Goal: Contribute content: Add original content to the website for others to see

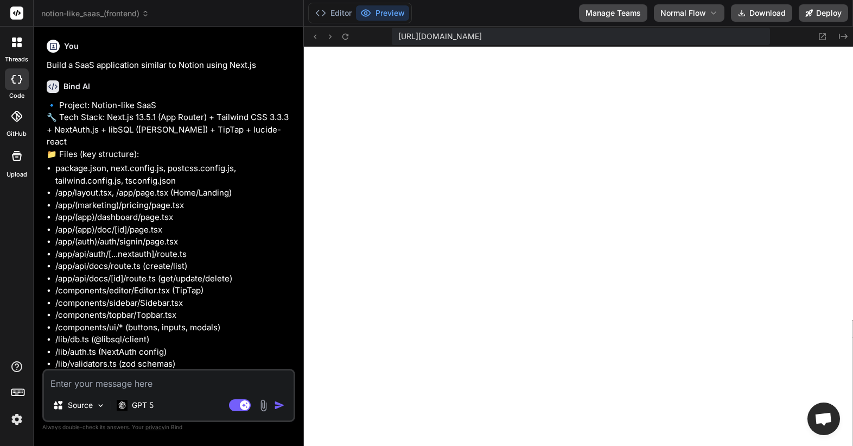
scroll to position [7021, 0]
click at [17, 47] on icon at bounding box center [17, 42] width 10 height 10
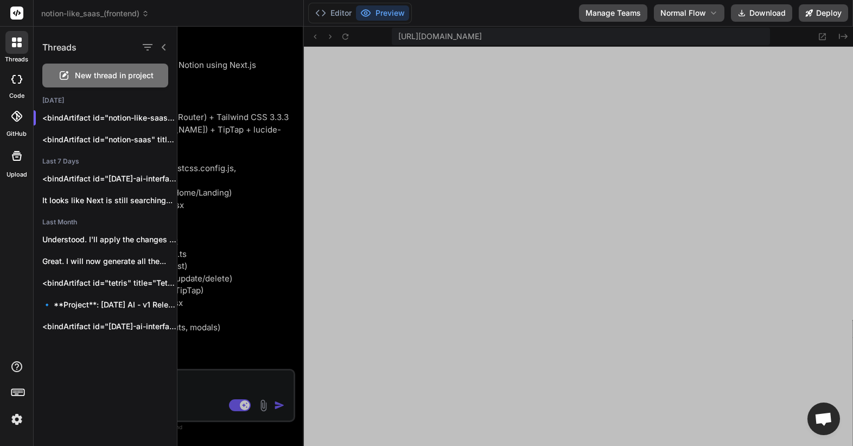
click at [81, 68] on div "New thread in project" at bounding box center [105, 75] width 126 height 24
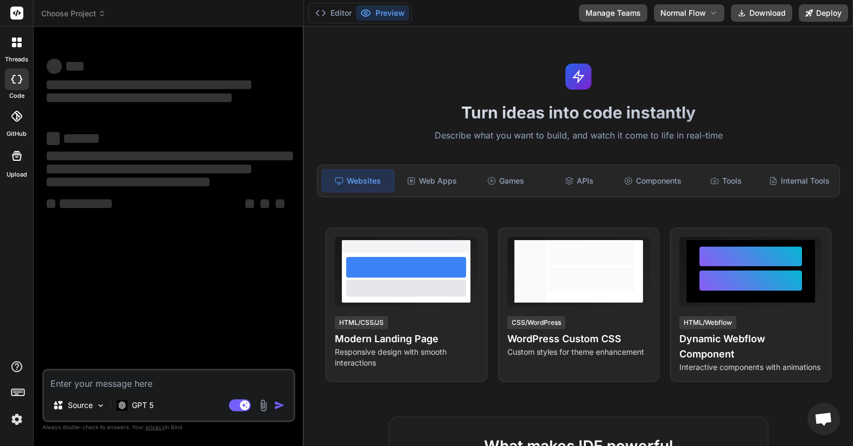
scroll to position [10310, 0]
click at [96, 16] on span "Choose Project" at bounding box center [73, 13] width 65 height 11
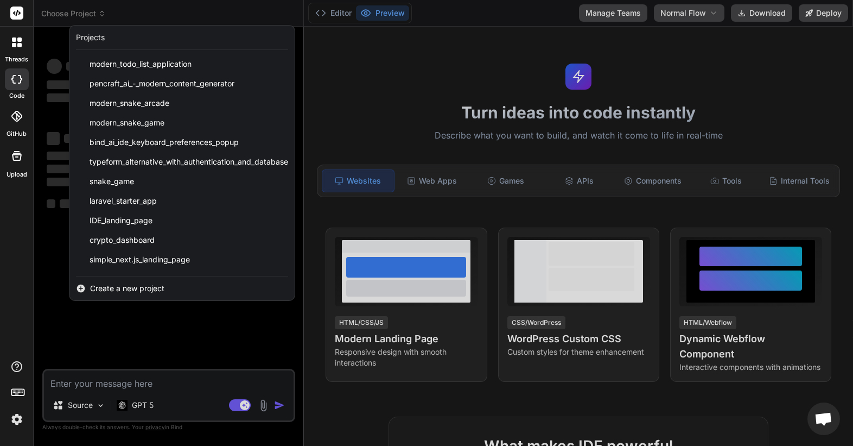
click at [44, 116] on div at bounding box center [426, 223] width 853 height 446
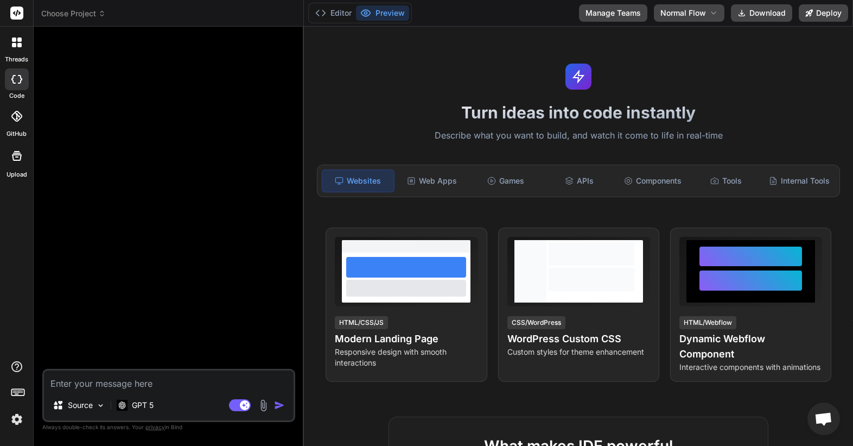
click at [151, 377] on textarea at bounding box center [169, 380] width 250 height 20
click at [141, 411] on div "GPT 5" at bounding box center [135, 405] width 46 height 22
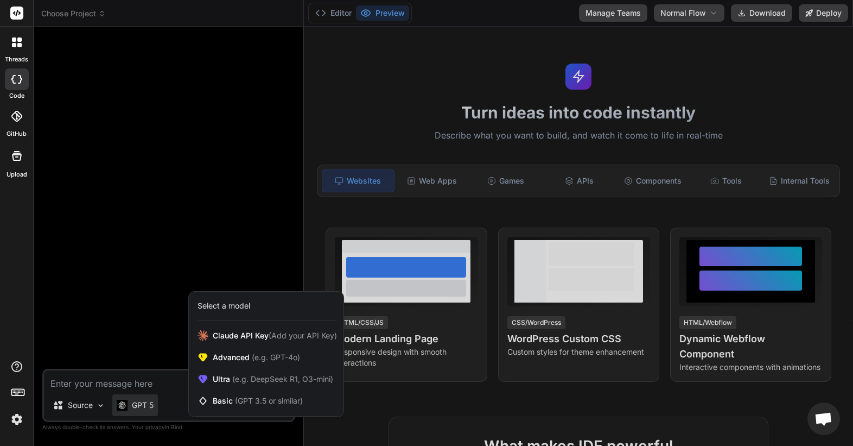
click at [133, 381] on div at bounding box center [426, 223] width 853 height 446
type textarea "x"
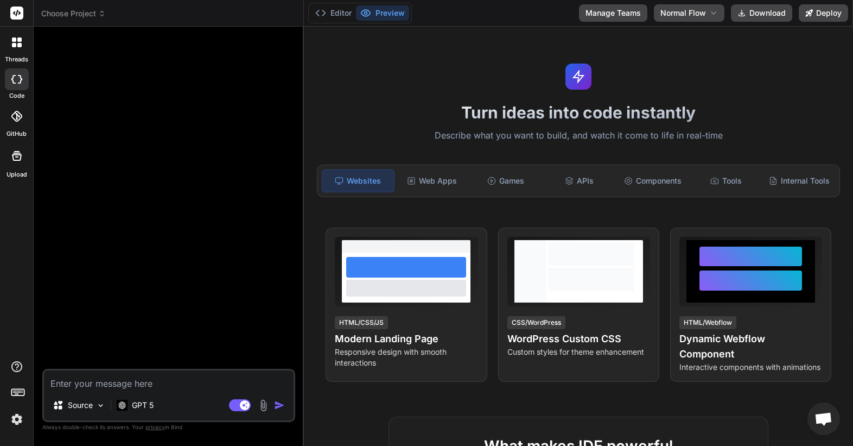
click at [133, 380] on textarea at bounding box center [169, 380] width 250 height 20
type textarea "c"
type textarea "x"
type textarea "cr"
type textarea "x"
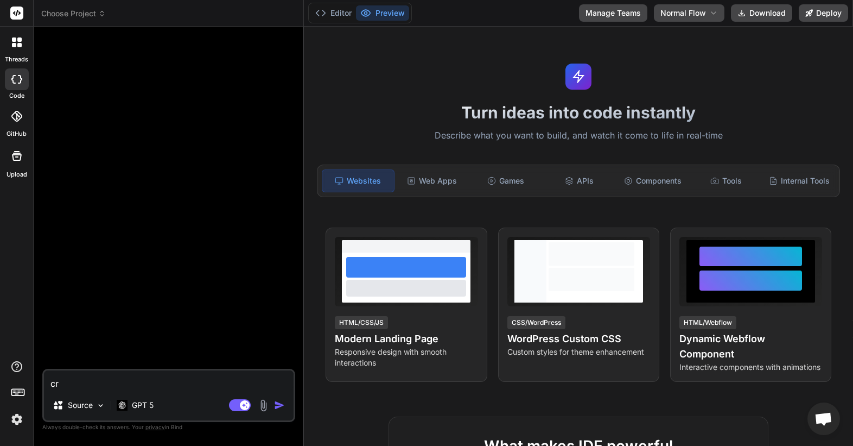
type textarea "cre"
type textarea "x"
type textarea "crea"
type textarea "x"
type textarea "creat"
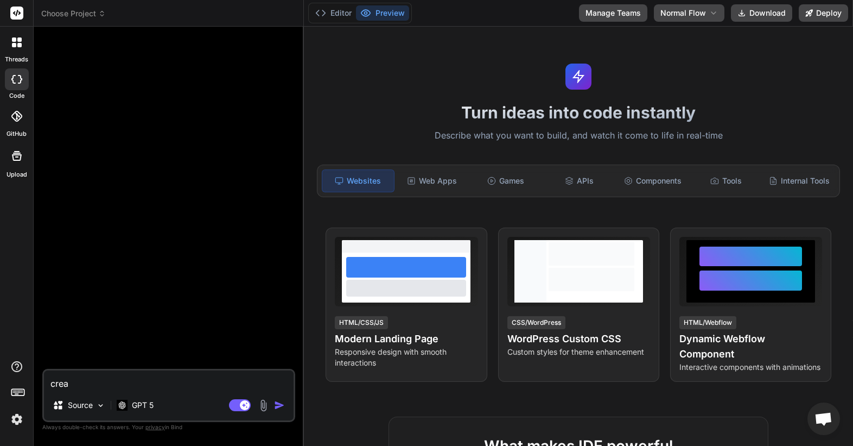
type textarea "x"
type textarea "create"
type textarea "x"
type textarea "create"
type textarea "x"
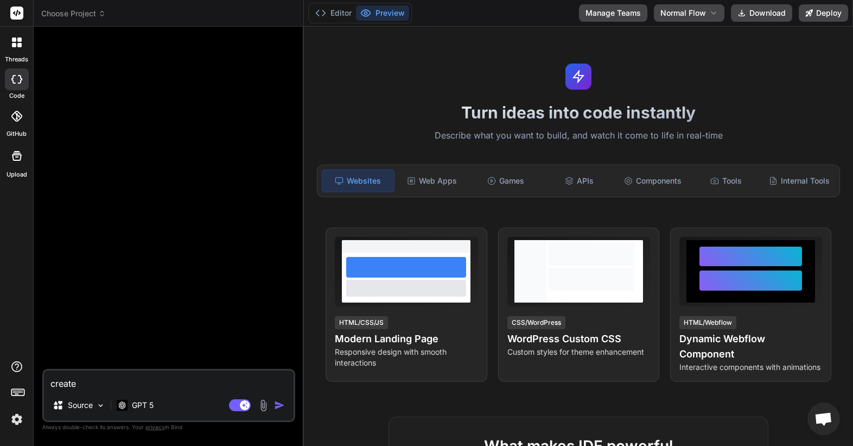
type textarea "create a"
type textarea "x"
type textarea "create an"
type textarea "x"
type textarea "create an"
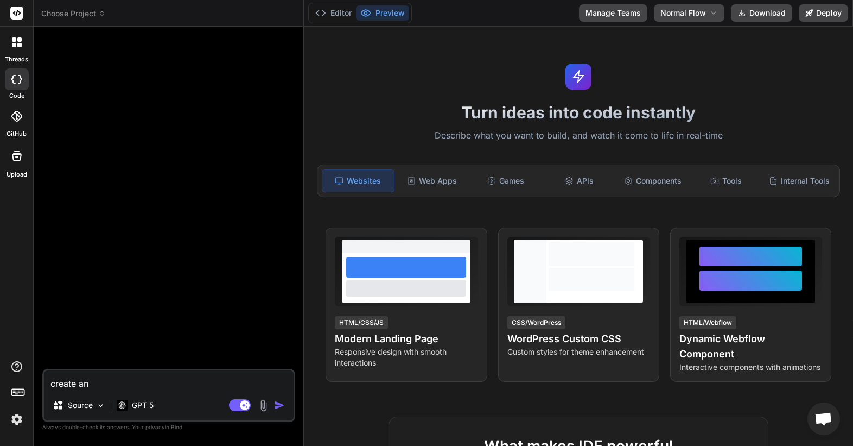
type textarea "x"
type textarea "create an h"
type textarea "x"
type textarea "create an ht"
type textarea "x"
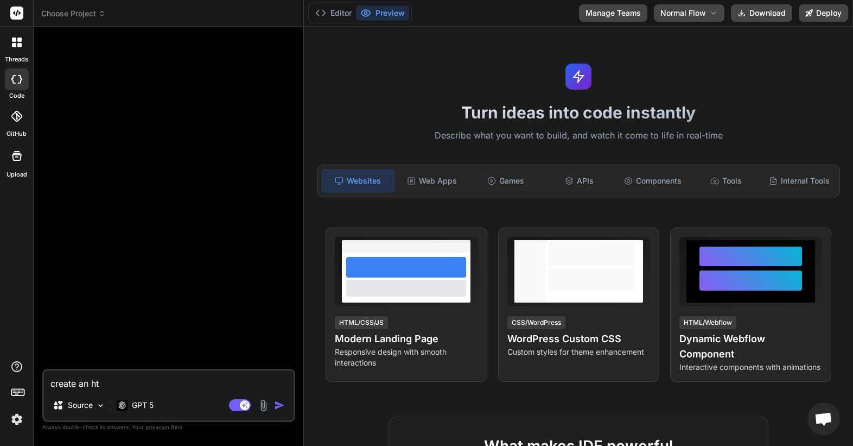
type textarea "create an htm"
type textarea "x"
type textarea "create an html"
type textarea "x"
type textarea "create an html"
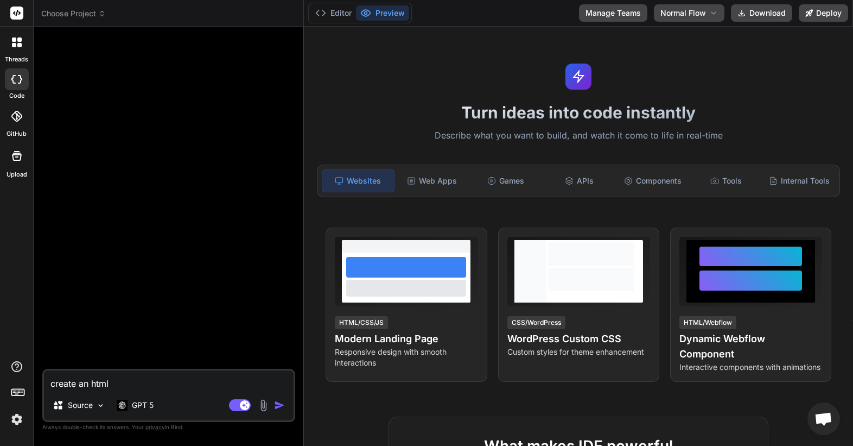
type textarea "x"
type textarea "create an html d"
type textarea "x"
type textarea "create an html de"
type textarea "x"
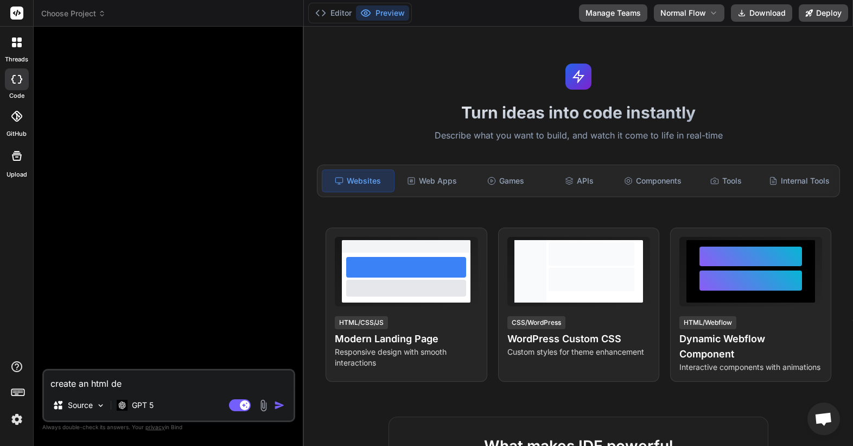
type textarea "create an html des"
type textarea "x"
type textarea "create an html desi"
type textarea "x"
type textarea "create an html desig"
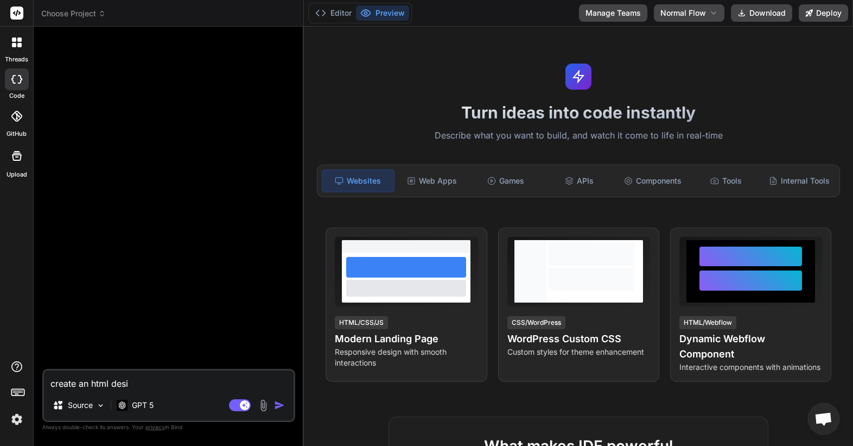
type textarea "x"
type textarea "create an html design"
type textarea "x"
type textarea "create an html design"
type textarea "x"
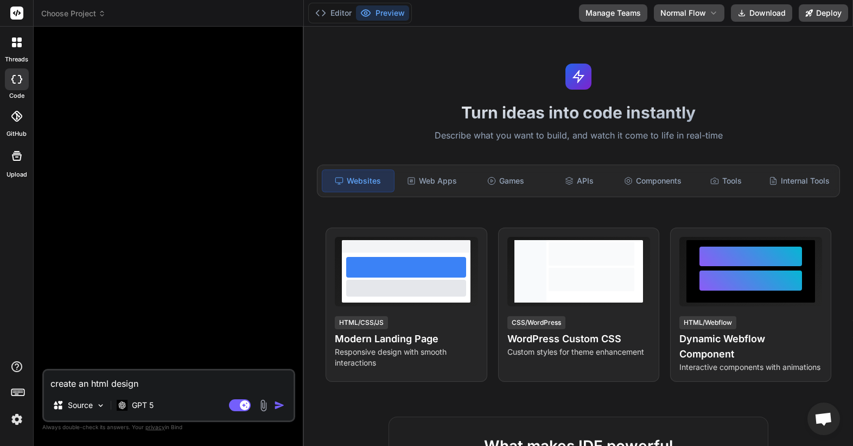
type textarea "create an html design f"
type textarea "x"
type textarea "create an html design fo"
type textarea "x"
type textarea "create an html design for"
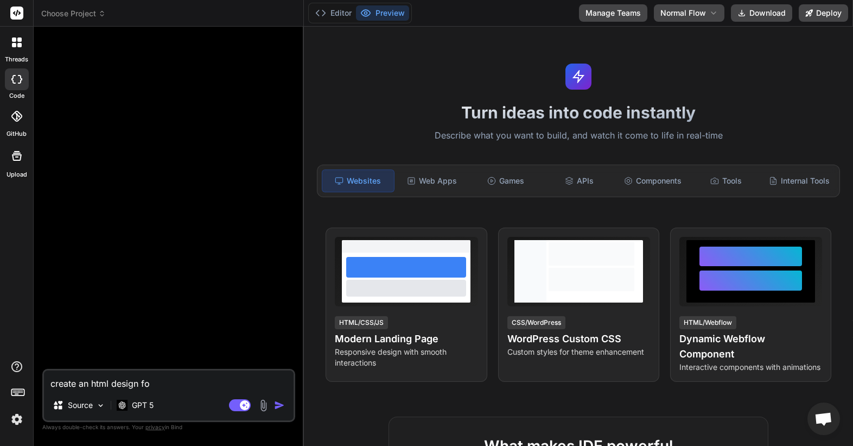
type textarea "x"
type textarea "create an html design for"
type textarea "x"
type textarea "create an html design for"
click at [71, 400] on p "Source" at bounding box center [80, 404] width 25 height 11
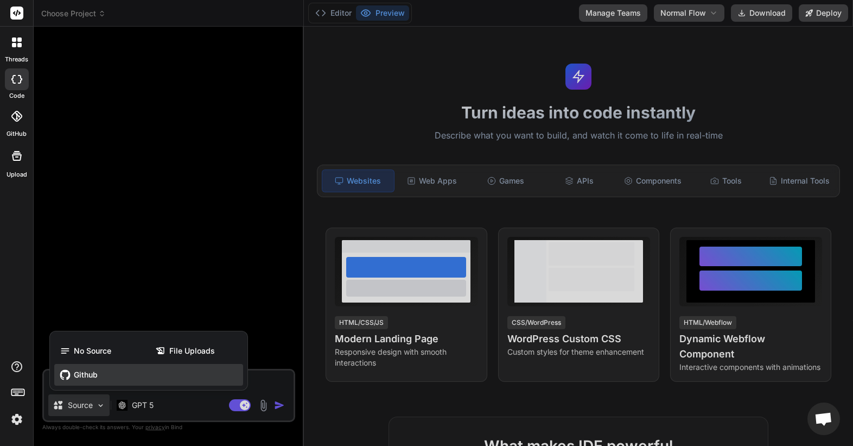
click at [98, 377] on div "Github" at bounding box center [148, 375] width 189 height 22
type textarea "x"
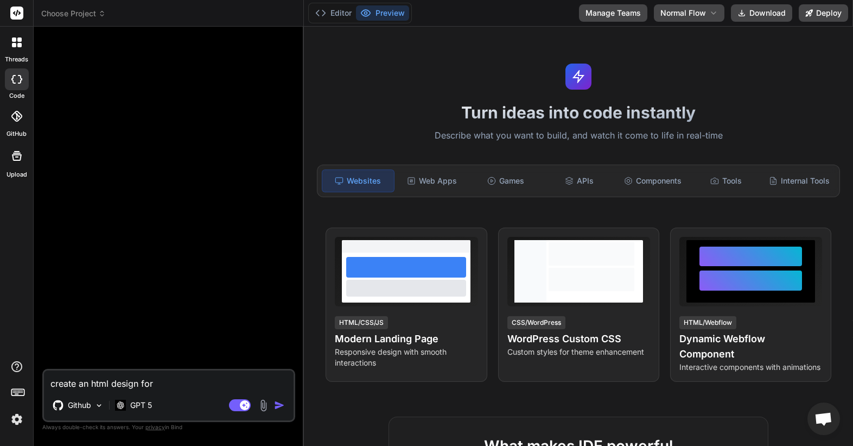
click at [164, 391] on div "create an html design for Github GPT 5 Agent Mode. When this toggle is activate…" at bounding box center [168, 394] width 253 height 53
click at [164, 388] on textarea "create an html design for" at bounding box center [169, 380] width 250 height 20
type textarea "create an html design for s"
type textarea "x"
type textarea "create an html design for su"
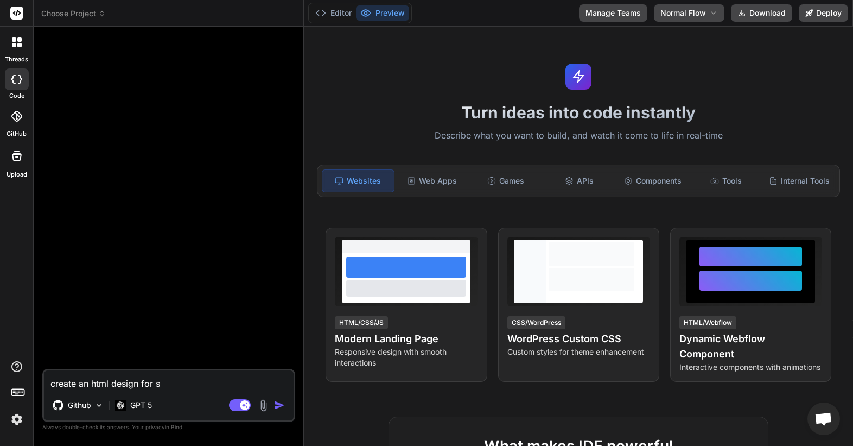
type textarea "x"
type textarea "create an html design for sub"
type textarea "x"
type textarea "create an html design for subs"
type textarea "x"
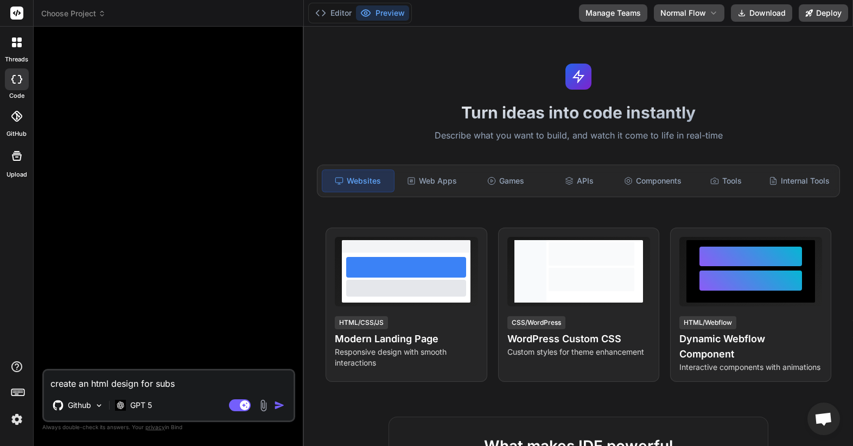
type textarea "create an html design for subsc"
type textarea "x"
type textarea "create an html design for subscr"
type textarea "x"
type textarea "create an html design for subscri"
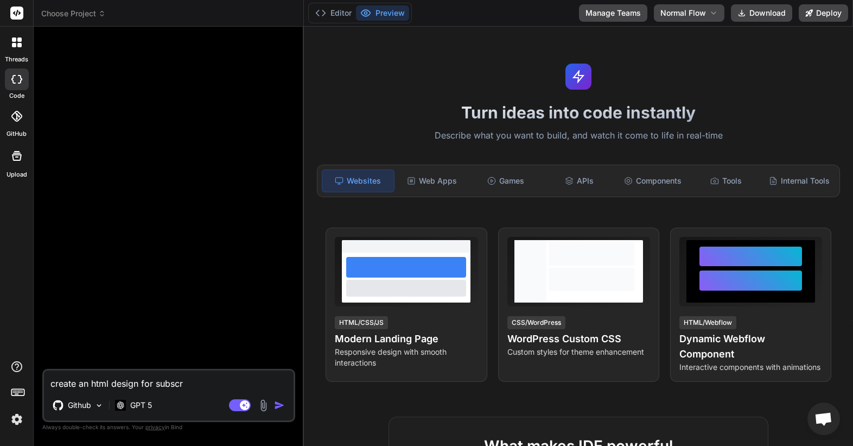
type textarea "x"
type textarea "create an html design for subscrip"
type textarea "x"
type textarea "create an html design for subscript"
type textarea "x"
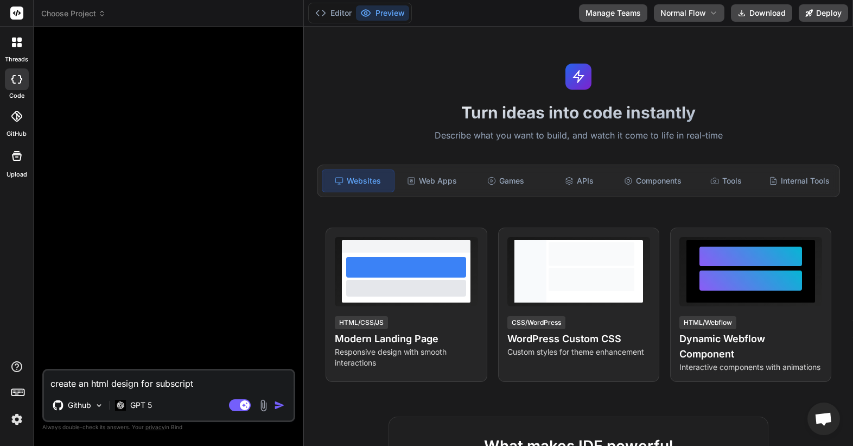
type textarea "create an html design for subscripti"
type textarea "x"
type textarea "create an html design for subscriptio"
type textarea "x"
type textarea "create an html design for subscription"
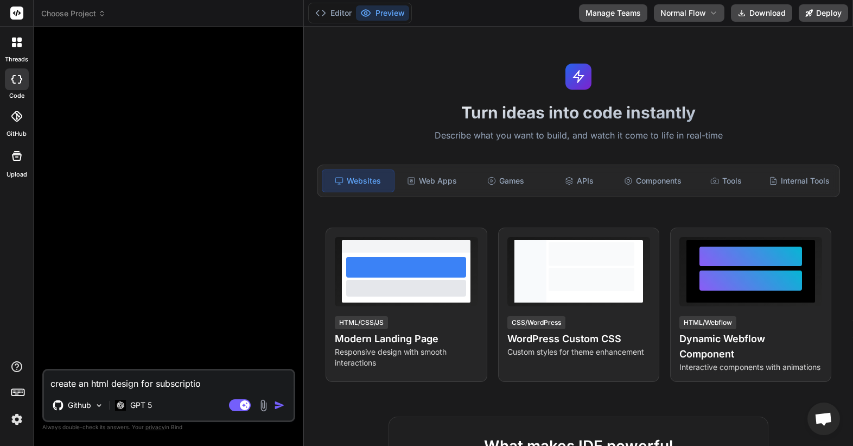
type textarea "x"
type textarea "create an html design for subscription"
type textarea "x"
type textarea "create an html design for subscription c"
type textarea "x"
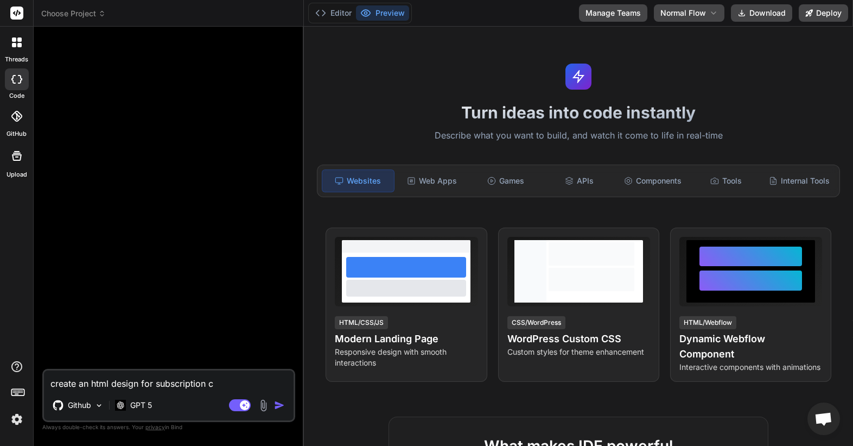
type textarea "create an html design for subscription ca"
type textarea "x"
type textarea "create an html design for subscription can"
type textarea "x"
type textarea "create an html design for subscription canc"
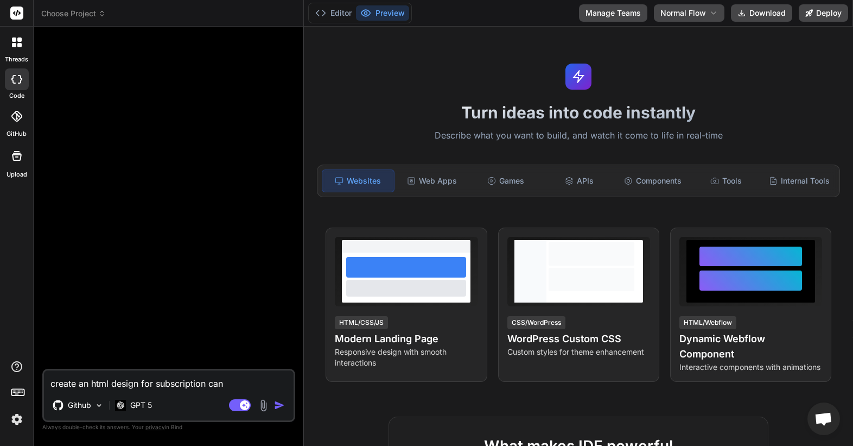
type textarea "x"
type textarea "create an html design for subscription cance"
type textarea "x"
type textarea "create an html design for subscription cancel"
type textarea "x"
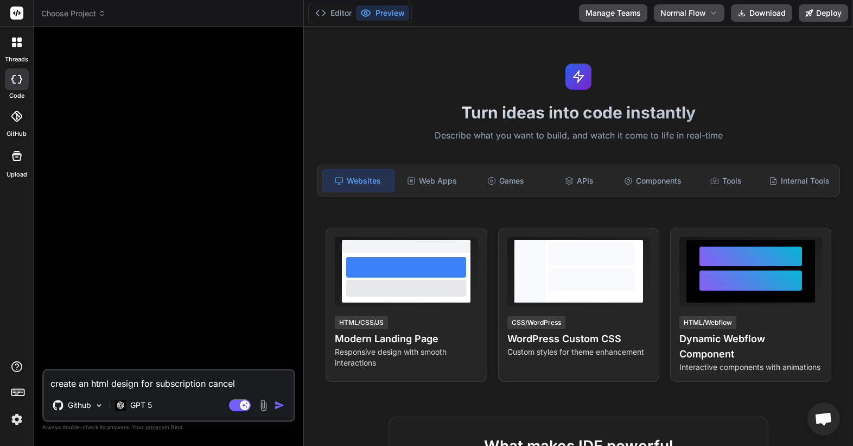
type textarea "create an html design for subscription cancela"
type textarea "x"
type textarea "create an html design for subscription cancelat"
type textarea "x"
type textarea "create an html design for subscription cancelati"
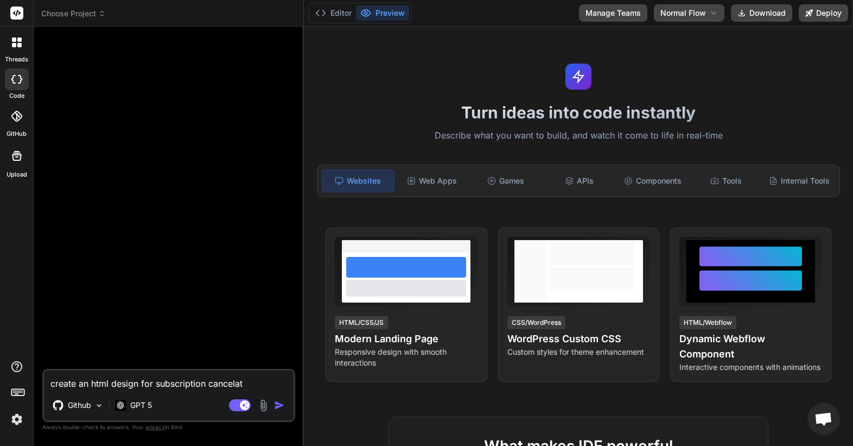
type textarea "x"
type textarea "create an html design for subscription cancelatio"
type textarea "x"
type textarea "create an html design for subscription cancelation"
type textarea "x"
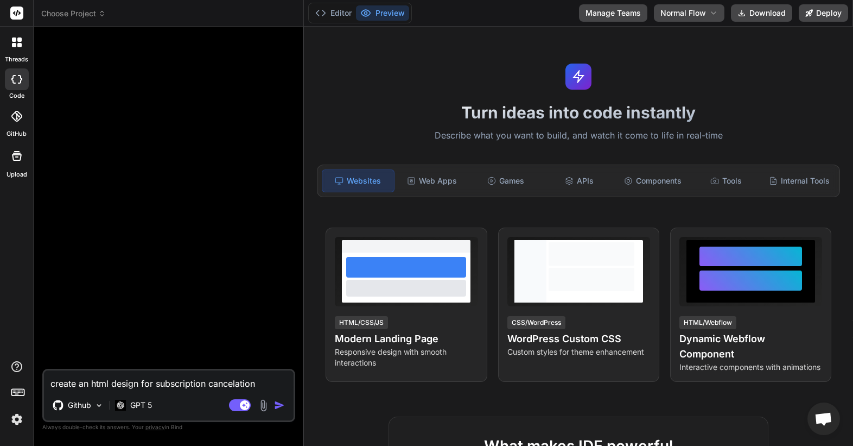
type textarea "create an html design for subscription cancelation"
type textarea "x"
type textarea "create an html design for subscription cancelation m"
type textarea "x"
type textarea "create an html design for subscription cancelation mo"
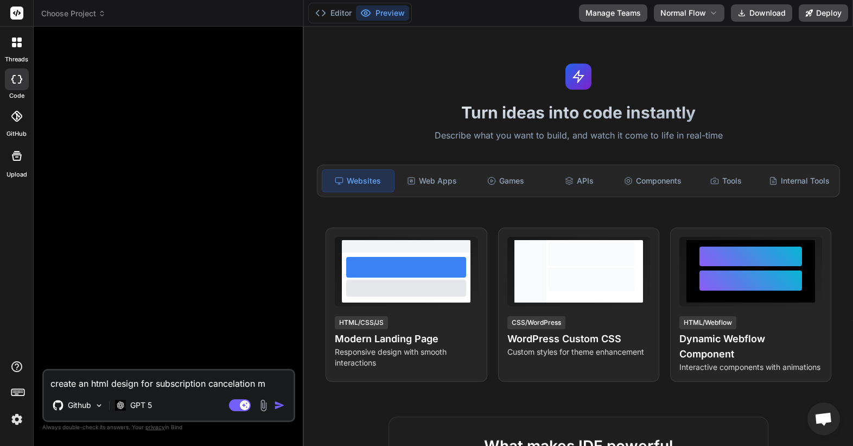
type textarea "x"
type textarea "create an html design for subscription cancelation mod"
type textarea "x"
type textarea "create an html design for subscription cancelation moda"
type textarea "x"
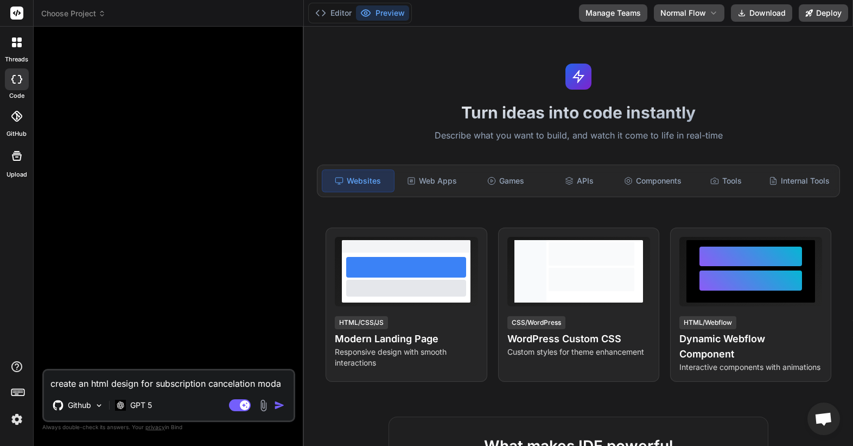
type textarea "create an html design for subscription cancelation modal"
type textarea "x"
type textarea "create an html design for subscription cancelation modal"
type textarea "x"
type textarea "create an html design for subscription cancelation modal f"
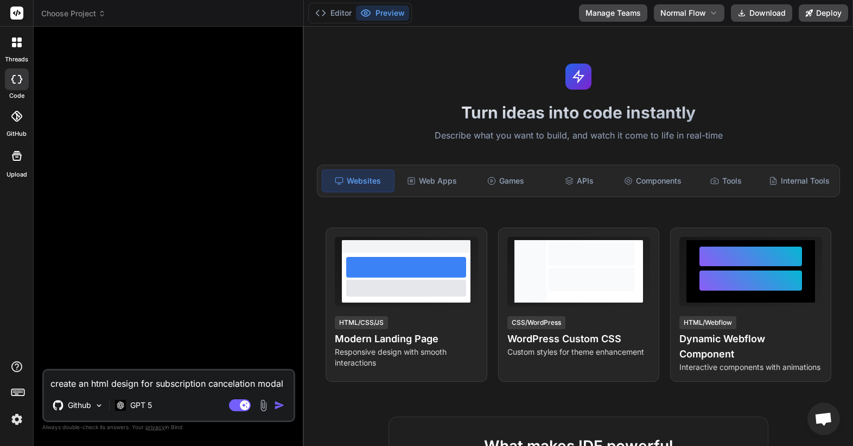
type textarea "x"
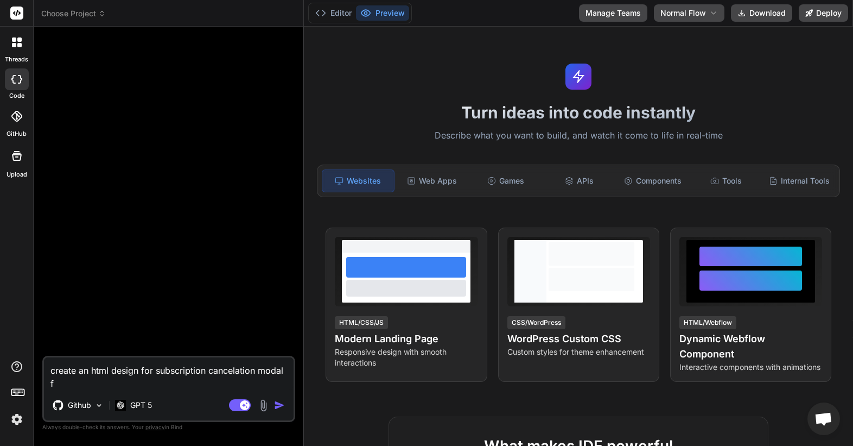
type textarea "create an html design for subscription cancelation modal fo"
type textarea "x"
type textarea "create an html design for subscription cancelation modal for"
type textarea "x"
type textarea "create an html design for subscription cancelation modal for"
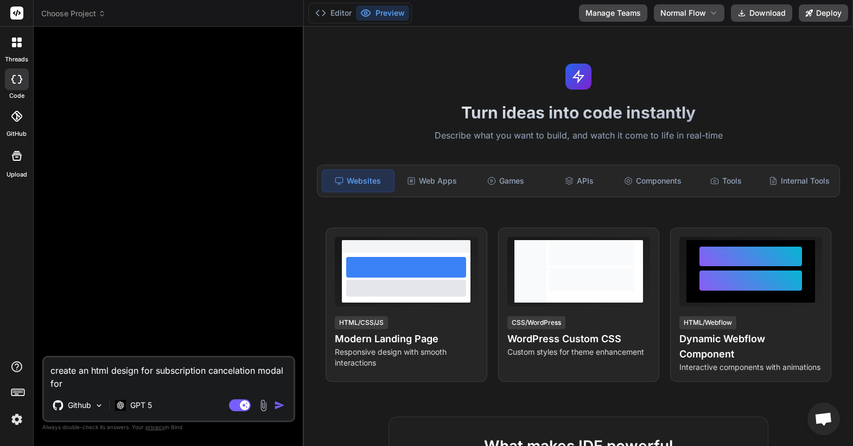
type textarea "x"
type textarea "create an html design for subscription cancelation modal for B"
type textarea "x"
type textarea "create an html design for subscription cancelation modal for Bi"
type textarea "x"
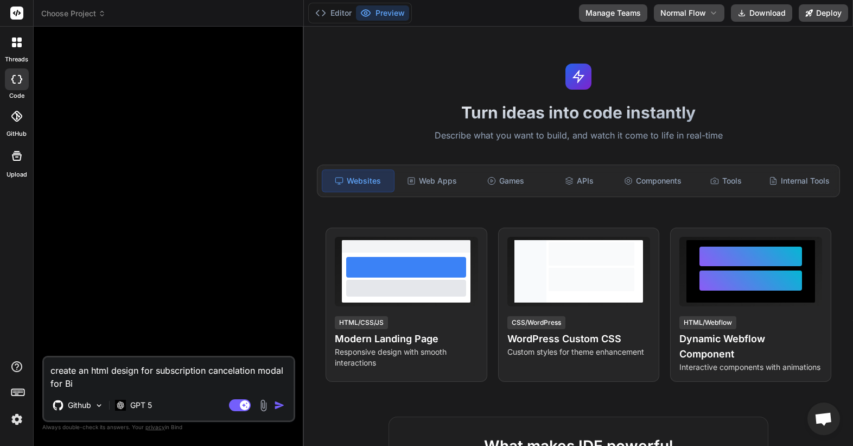
type textarea "create an html design for subscription cancelation modal for Bin"
type textarea "x"
type textarea "create an html design for subscription cancelation modal for Bind"
type textarea "x"
type textarea "create an html design for subscription cancelation modal for Bind"
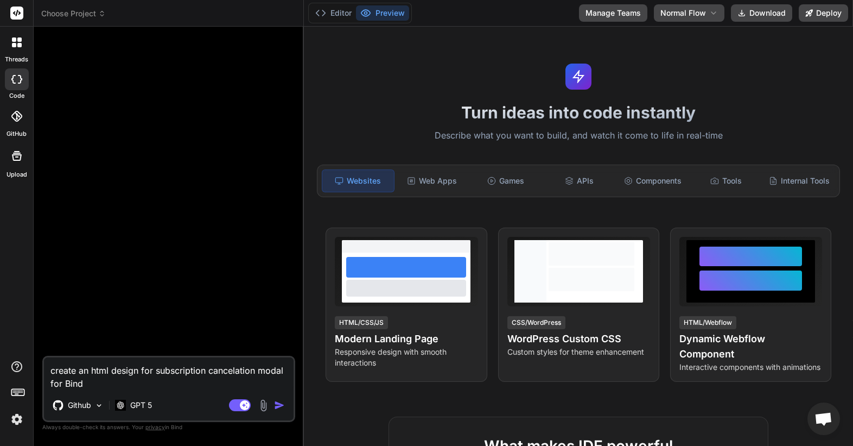
type textarea "x"
type textarea "create an html design for subscription cancelation modal for Bind A"
type textarea "x"
type textarea "create an html design for subscription cancelation modal for Bind AI"
type textarea "x"
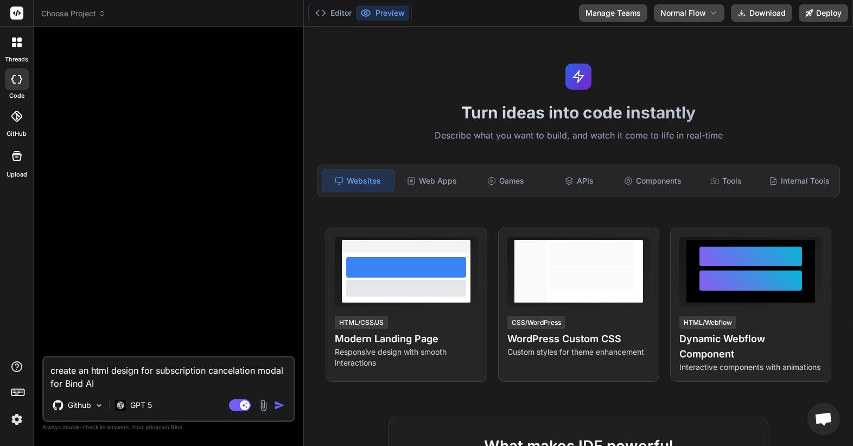
type textarea "create an html design for subscription cancelation modal for Bind AI."
type textarea "x"
type textarea "create an html design for subscription cancelation modal for Bind AI."
type textarea "x"
type textarea "create an html design for subscription cancelation modal for Bind AI. U"
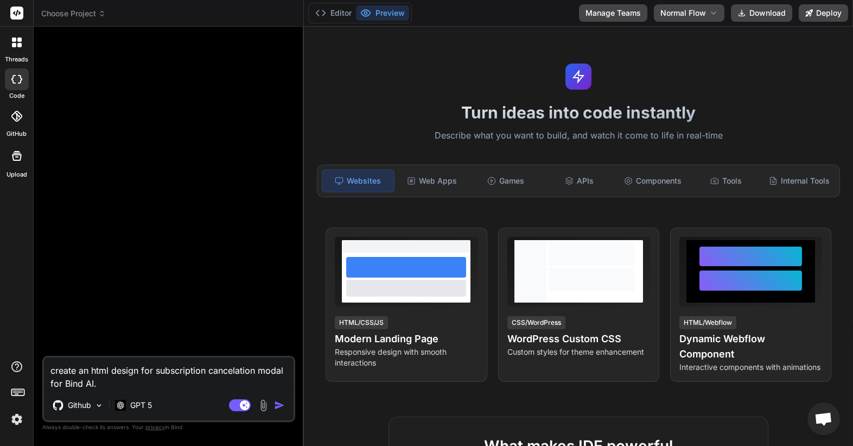
type textarea "x"
type textarea "create an html design for subscription cancelation modal for Bind AI. Us"
type textarea "x"
type textarea "create an html design for subscription cancelation modal for Bind AI. Use"
type textarea "x"
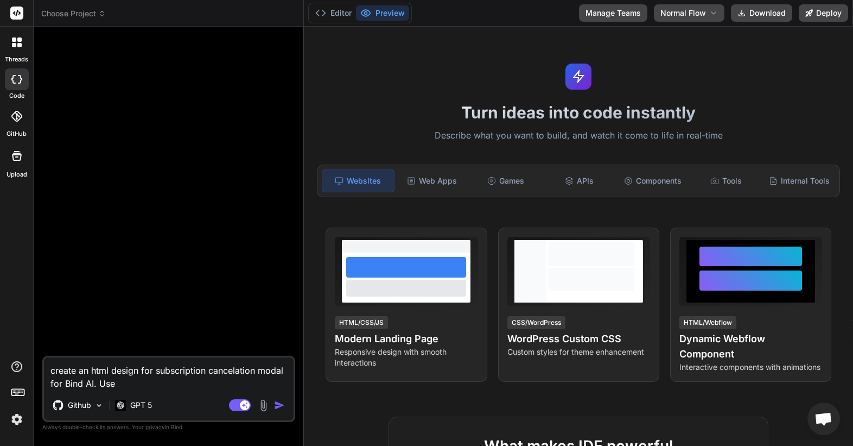
type textarea "create an html design for subscription cancelation modal for Bind AI. User"
type textarea "x"
type textarea "create an html design for subscription cancelation modal for Bind AI. Use"
type textarea "x"
type textarea "create an html design for subscription cancelation modal for Bind AI. Us"
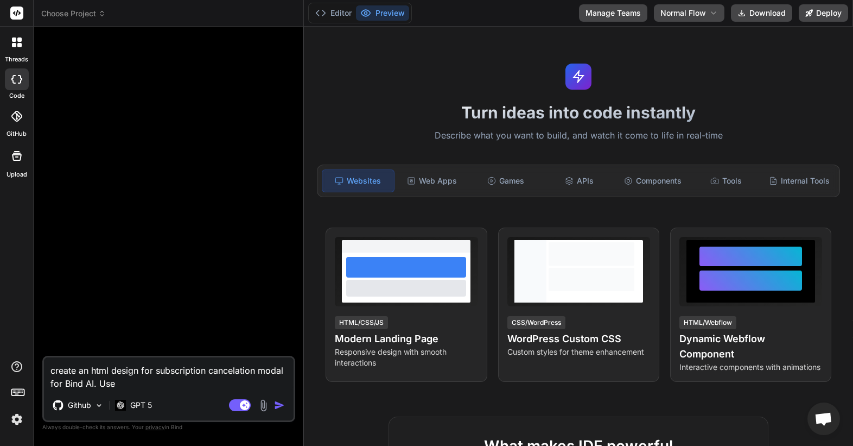
type textarea "x"
type textarea "create an html design for subscription cancelation modal for Bind AI. U"
type textarea "x"
type textarea "create an html design for subscription cancelation modal for Bind AI."
type textarea "x"
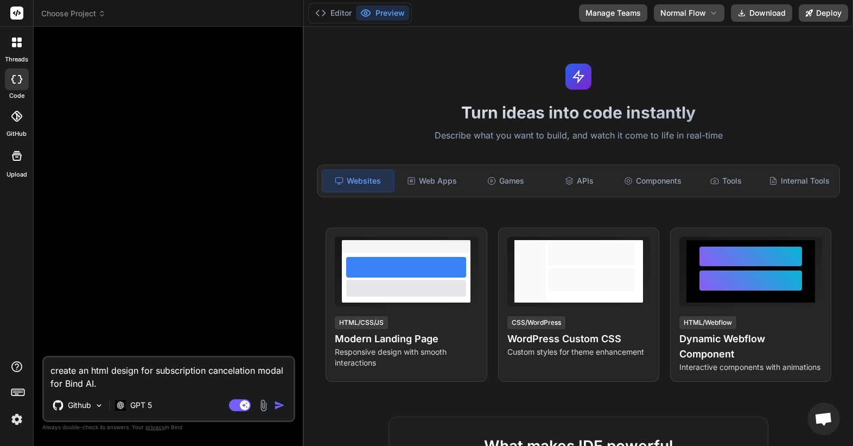
type textarea "create an html design for subscription cancelation modal for Bind AI."
type textarea "x"
type textarea "create an html design for subscription cancelation modal for Bind AI."
type textarea "x"
type textarea "create an html design for subscription cancelation modal for Bind AI. I"
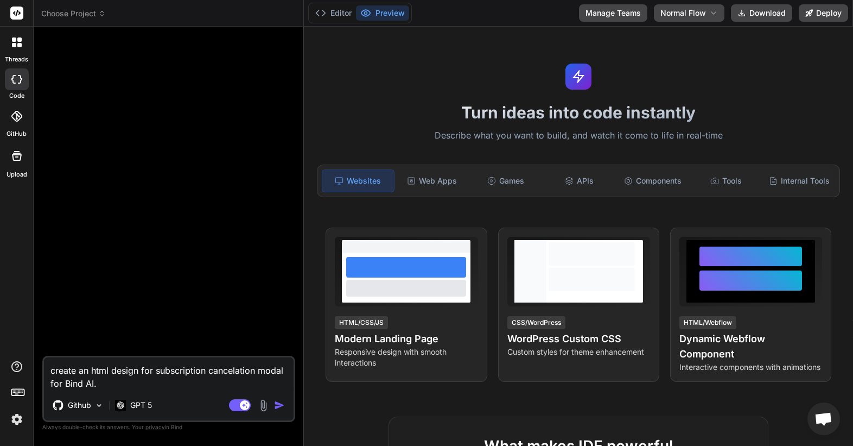
type textarea "x"
type textarea "create an html design for subscription cancelation modal for Bind AI. In"
type textarea "x"
type textarea "create an html design for subscription cancelation modal for Bind AI. In"
type textarea "x"
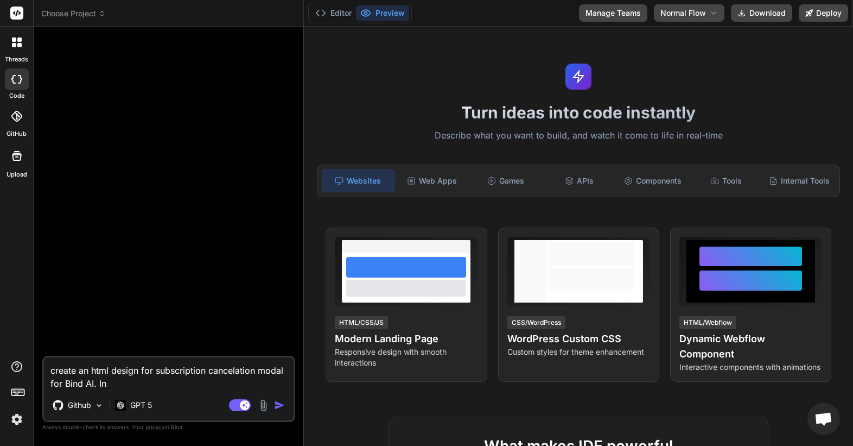
type textarea "create an html design for subscription cancelation modal for Bind AI. In t"
type textarea "x"
type textarea "create an html design for subscription cancelation modal for Bind AI. In th"
type textarea "x"
type textarea "create an html design for subscription cancelation modal for Bind AI. In the"
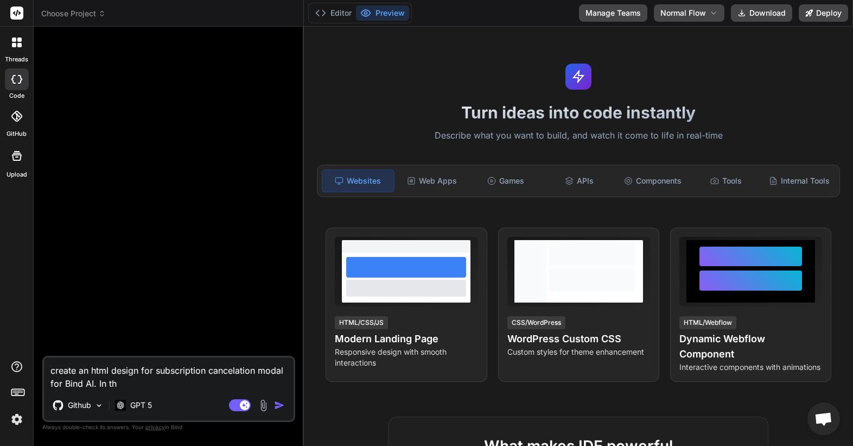
type textarea "x"
type textarea "create an html design for subscription cancelation modal for Bind AI. In the"
type textarea "x"
type textarea "create an html design for subscription cancelation modal for Bind AI. In the m"
type textarea "x"
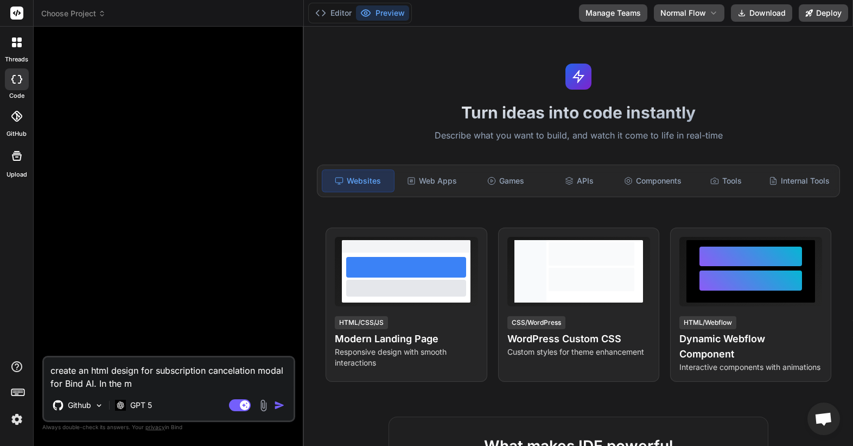
type textarea "create an html design for subscription cancelation modal for Bind AI. In the mo"
type textarea "x"
type textarea "create an html design for subscription cancelation modal for Bind AI. In the mod"
type textarea "x"
type textarea "create an html design for subscription cancelation modal for Bind AI. In the mo…"
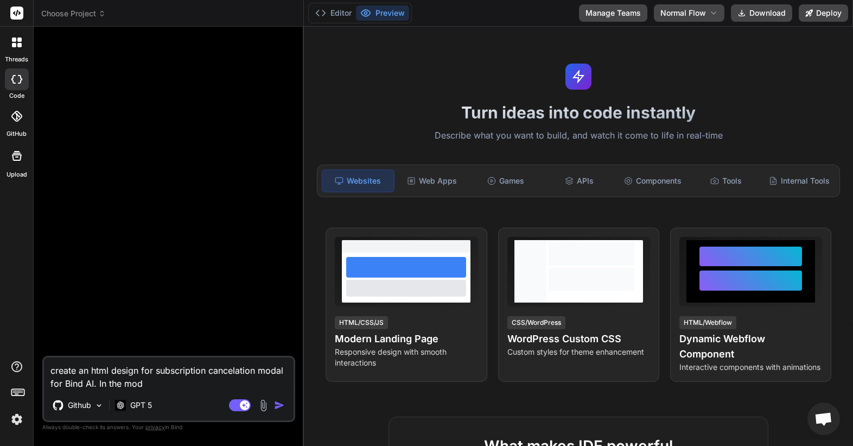
type textarea "x"
type textarea "create an html design for subscription cancelation modal for Bind AI. In the mo…"
type textarea "x"
type textarea "create an html design for subscription cancelation modal for Bind AI. In the mo…"
type textarea "x"
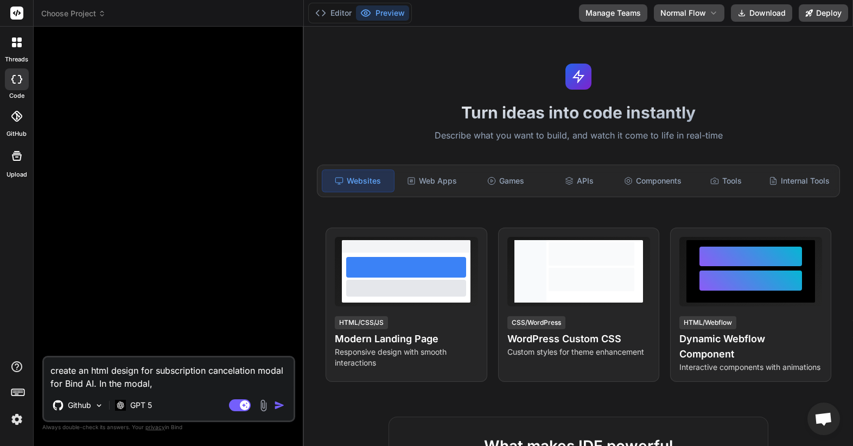
type textarea "create an html design for subscription cancelation modal for Bind AI. In the mo…"
type textarea "x"
type textarea "create an html design for subscription cancelation modal for Bind AI. In the mo…"
type textarea "x"
type textarea "create an html design for subscription cancelation modal for Bind AI. In the mo…"
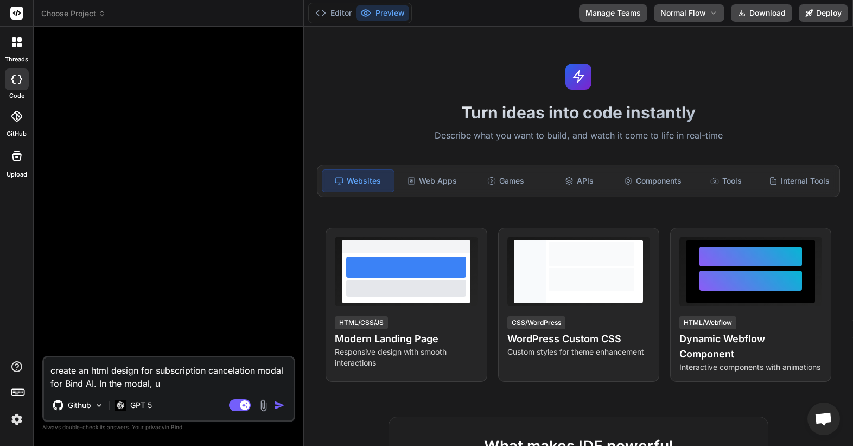
type textarea "x"
type textarea "create an html design for subscription cancelation modal for Bind AI. In the mo…"
type textarea "x"
type textarea "create an html design for subscription cancelation modal for Bind AI. In the mo…"
type textarea "x"
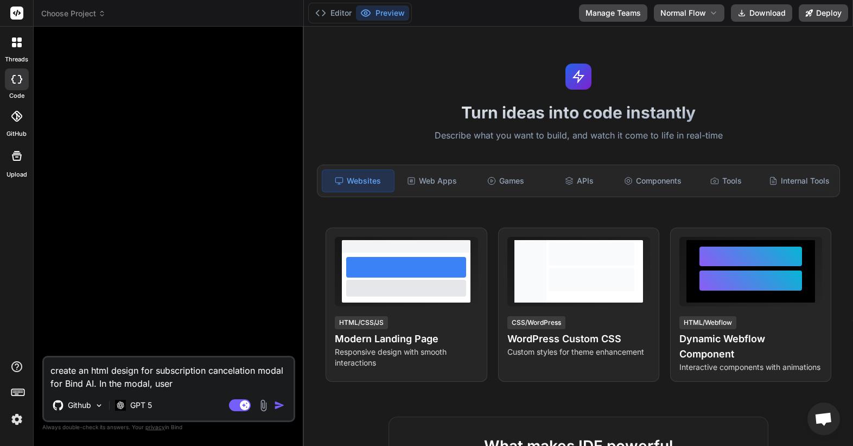
type textarea "create an html design for subscription cancelation modal for Bind AI. In the mo…"
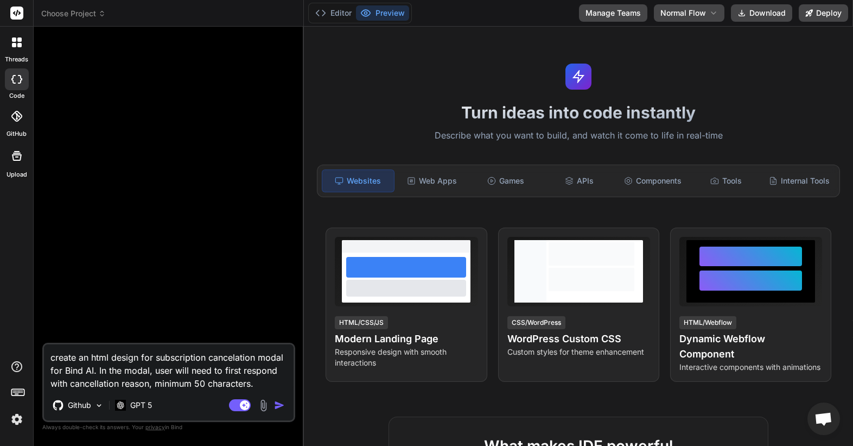
click at [12, 427] on img at bounding box center [17, 419] width 18 height 18
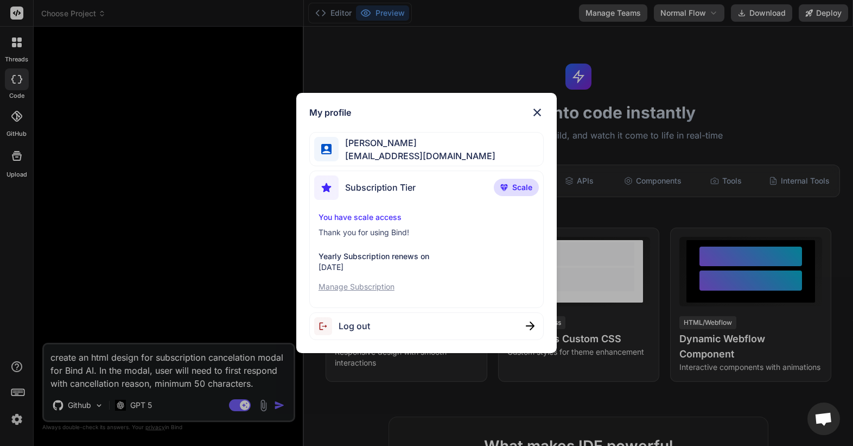
click at [113, 365] on div "My profile [PERSON_NAME] zakma [EMAIL_ADDRESS][DOMAIN_NAME] Subscription Tier S…" at bounding box center [426, 223] width 853 height 446
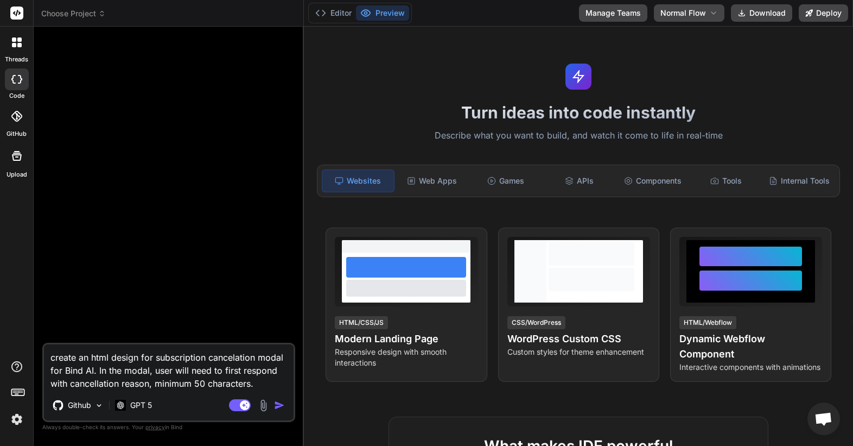
click at [213, 382] on textarea "create an html design for subscription cancelation modal for Bind AI. In the mo…" at bounding box center [169, 367] width 250 height 46
click at [269, 384] on textarea "create an html design for subscription cancelation modal for Bind AI. In the mo…" at bounding box center [169, 367] width 250 height 46
click at [156, 374] on textarea "create an html design for subscription cancelation modal for Bind AI. In the mo…" at bounding box center [169, 367] width 250 height 46
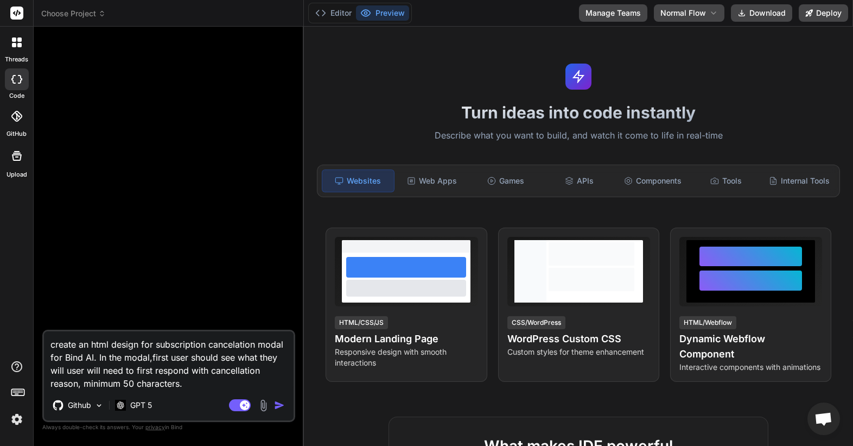
click at [153, 358] on textarea "create an html design for subscription cancelation modal for Bind AI. In the mo…" at bounding box center [169, 360] width 250 height 59
click at [151, 356] on textarea "create an html design for subscription cancelation modal for Bind AI. In the mo…" at bounding box center [169, 360] width 250 height 59
click at [69, 373] on textarea "create an html design for subscription cancelation modal for Bind AI. In the mo…" at bounding box center [169, 360] width 250 height 59
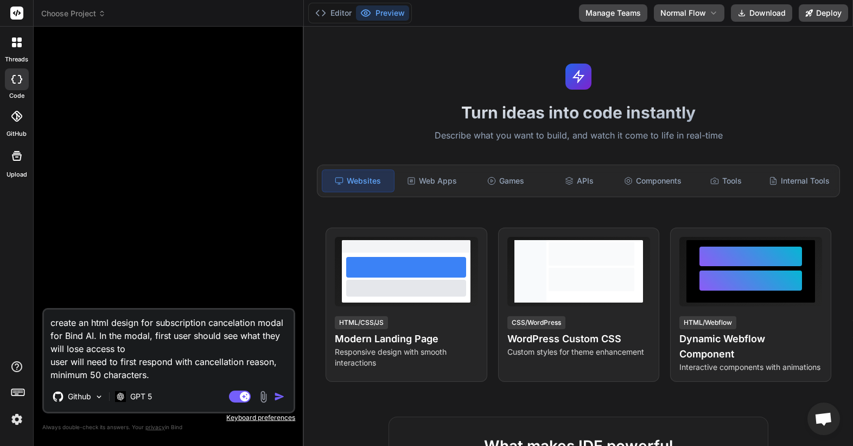
click at [135, 345] on textarea "create an html design for subscription cancelation modal for Bind AI. In the mo…" at bounding box center [169, 345] width 250 height 72
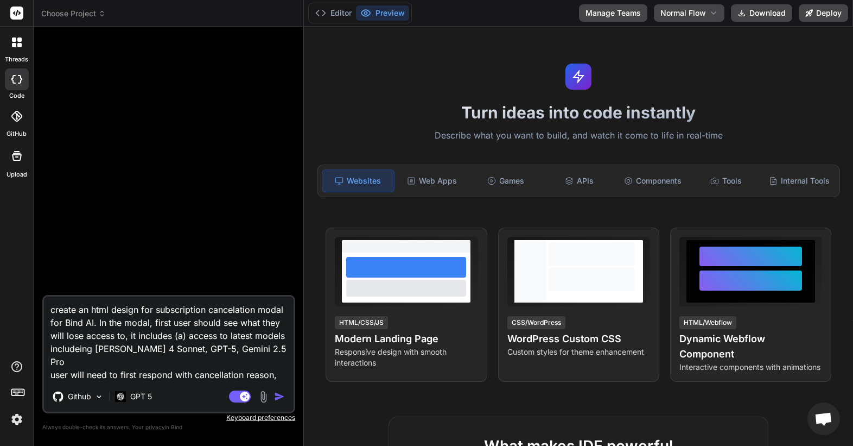
click at [79, 345] on textarea "create an html design for subscription cancelation modal for Bind AI. In the mo…" at bounding box center [169, 338] width 250 height 85
click at [276, 349] on textarea "create an html design for subscription cancelation modal for Bind AI. In the mo…" at bounding box center [169, 338] width 250 height 85
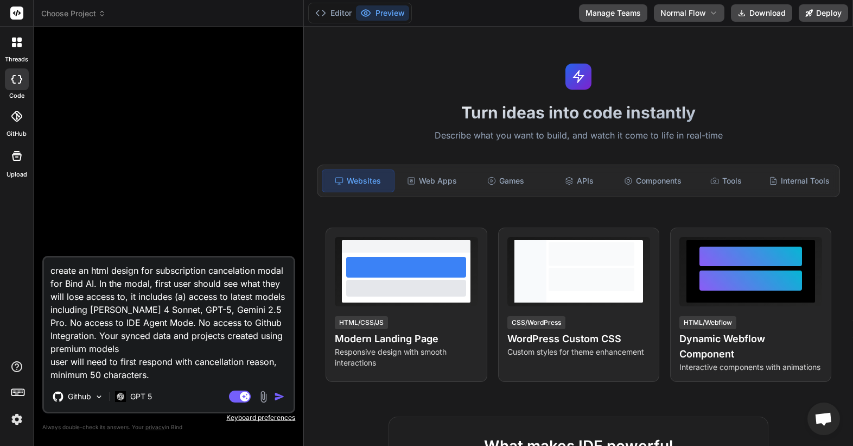
drag, startPoint x: 175, startPoint y: 336, endPoint x: 198, endPoint y: 347, distance: 24.8
click at [198, 347] on textarea "create an html design for subscription cancelation modal for Bind AI. In the mo…" at bounding box center [169, 319] width 250 height 124
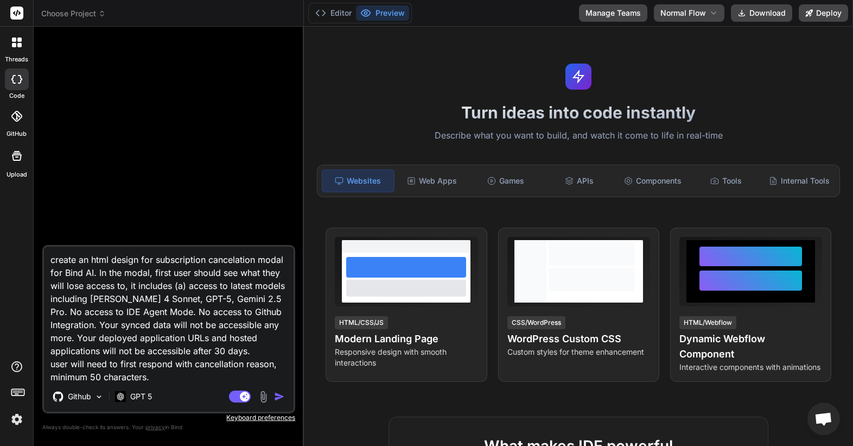
click at [164, 376] on textarea "create an html design for subscription cancelation modal for Bind AI. In the mo…" at bounding box center [169, 313] width 250 height 135
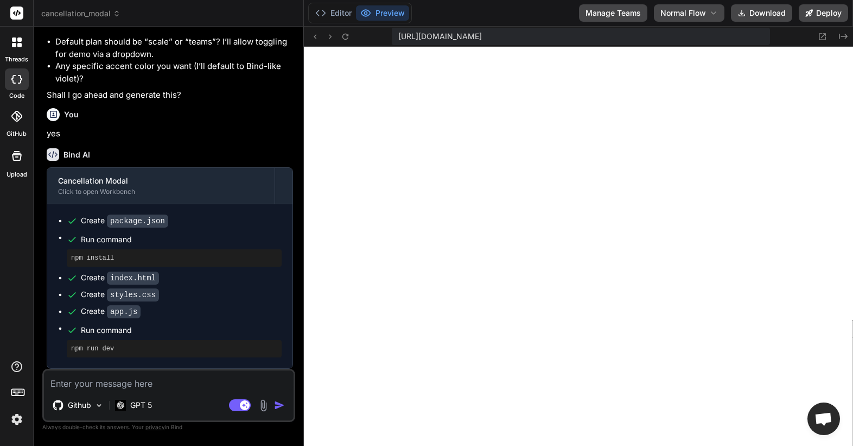
scroll to position [480, 0]
